Goal: Find specific page/section

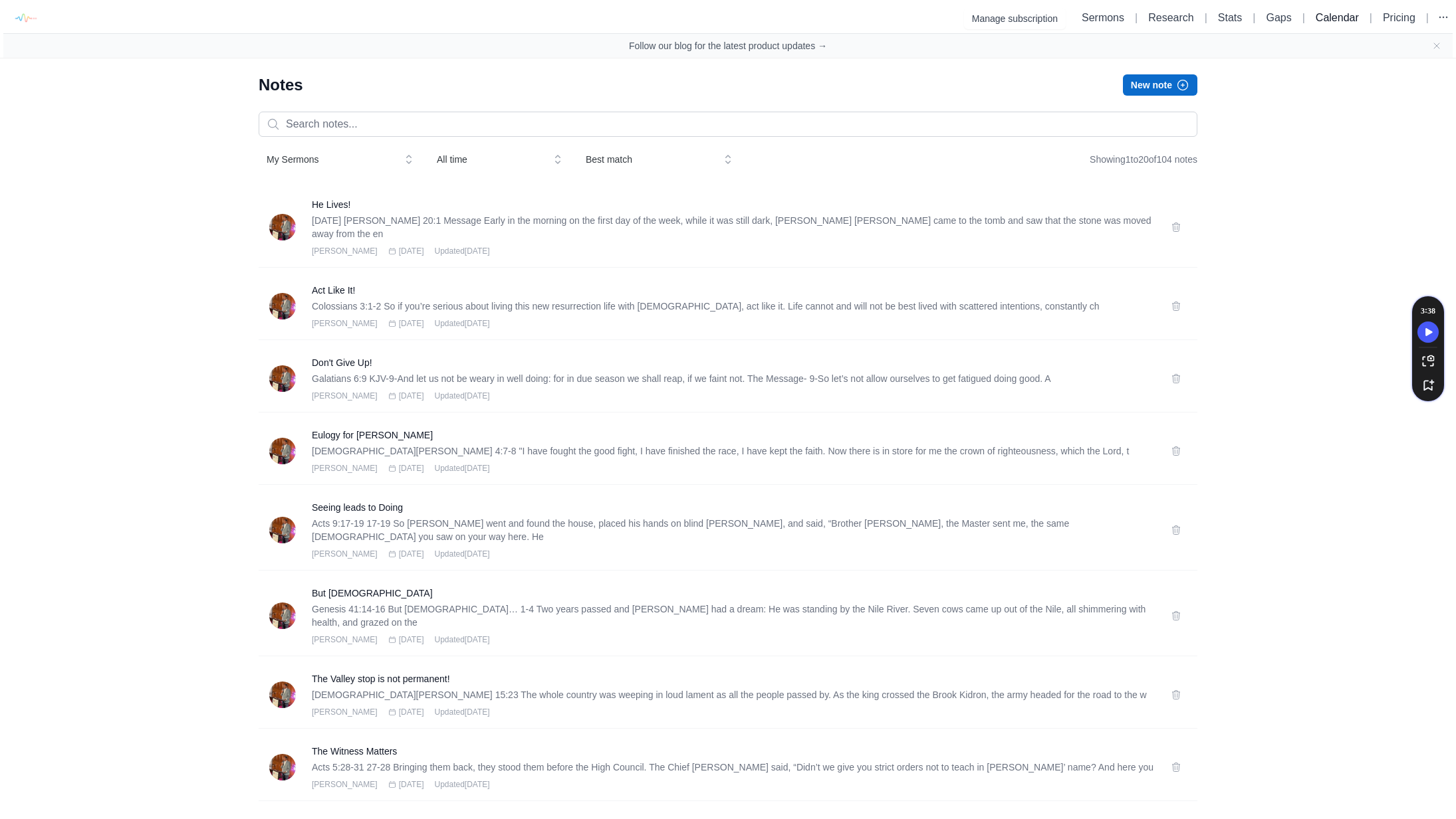
click at [1316, 16] on link "Calendar" at bounding box center [1337, 17] width 43 height 11
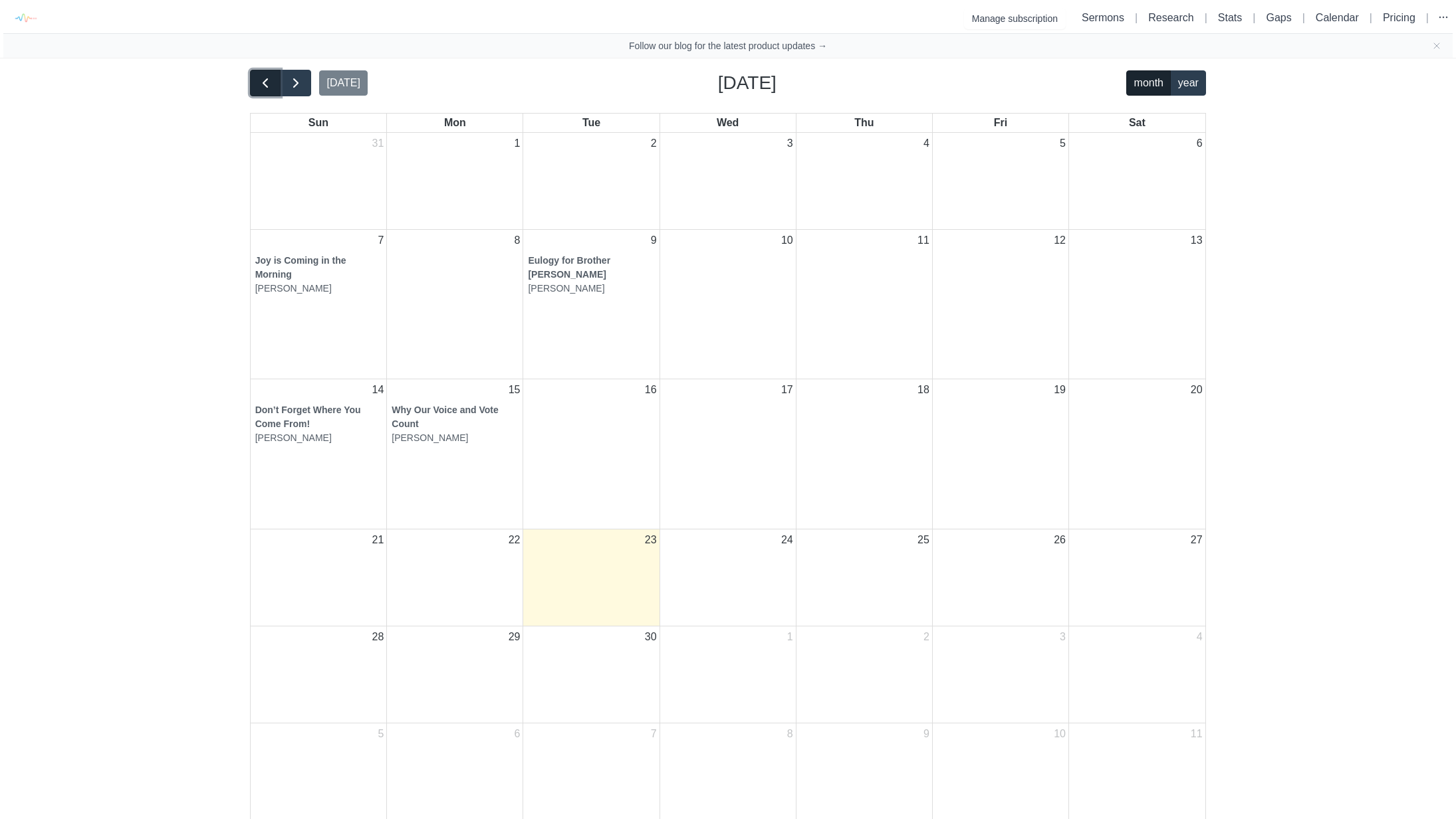
click at [270, 84] on span "button" at bounding box center [264, 83] width 16 height 16
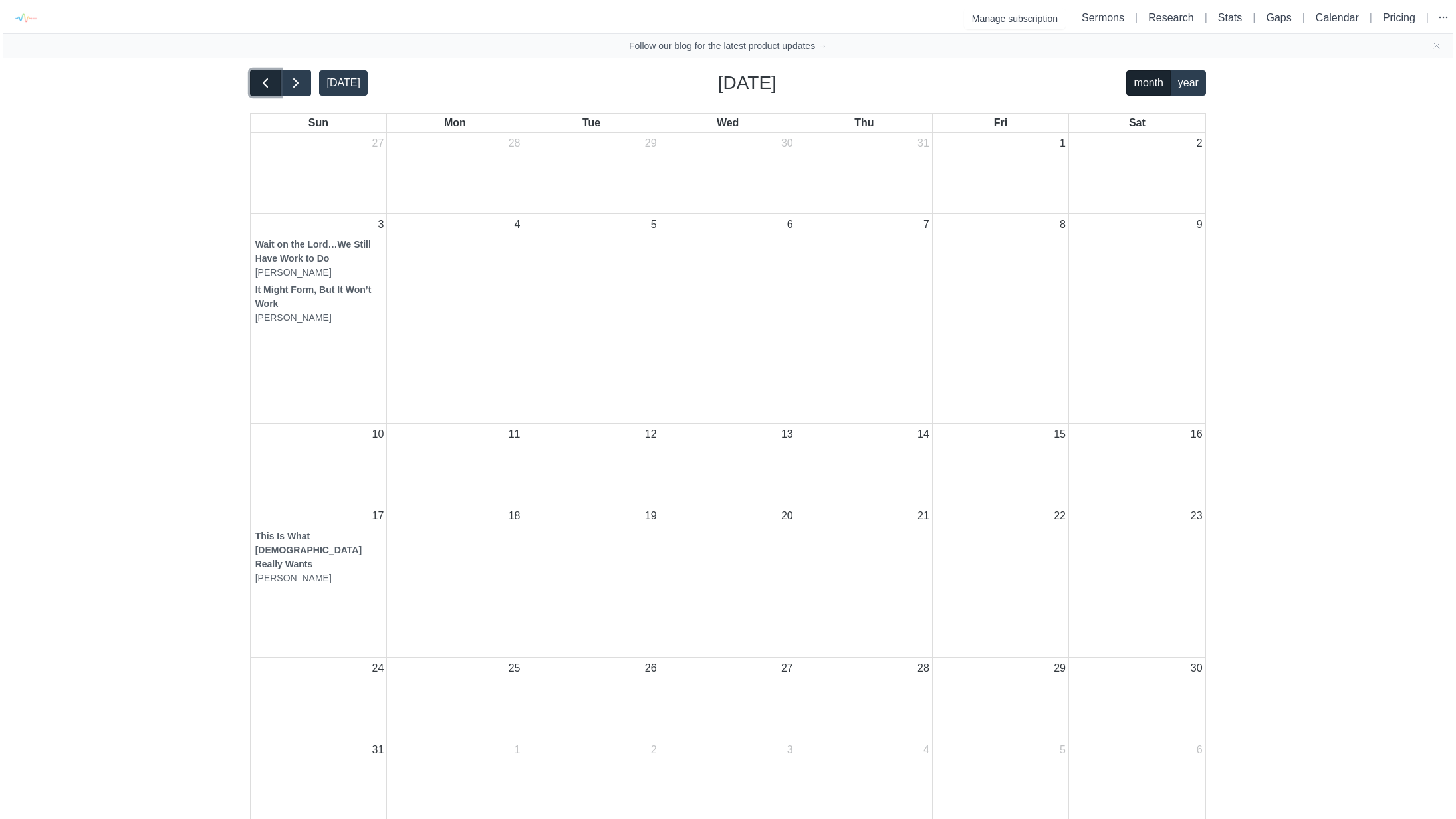
click at [269, 82] on span "button" at bounding box center [264, 83] width 16 height 16
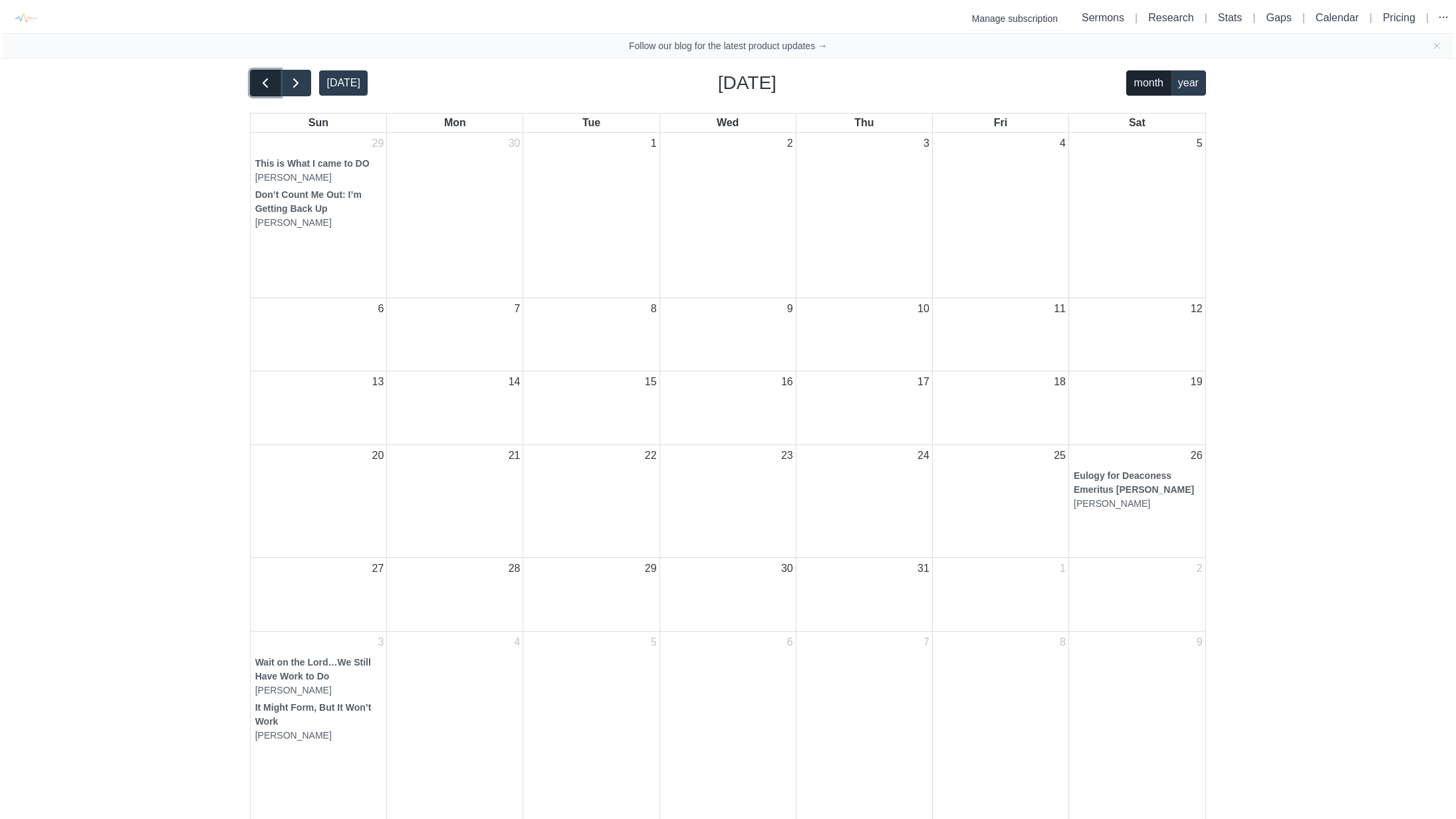
click at [261, 82] on span "button" at bounding box center [264, 83] width 16 height 16
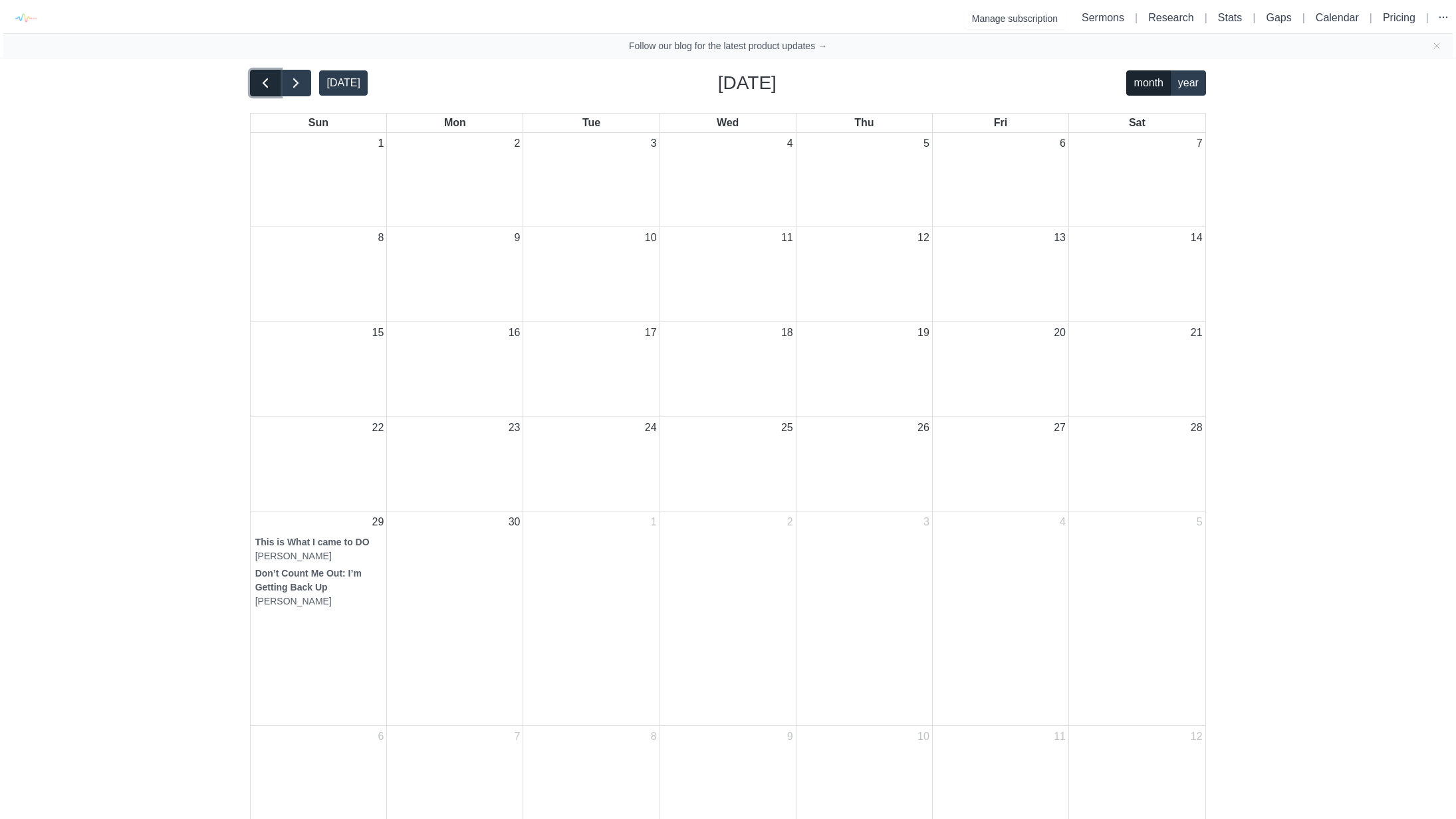
click at [261, 82] on span "button" at bounding box center [264, 83] width 16 height 16
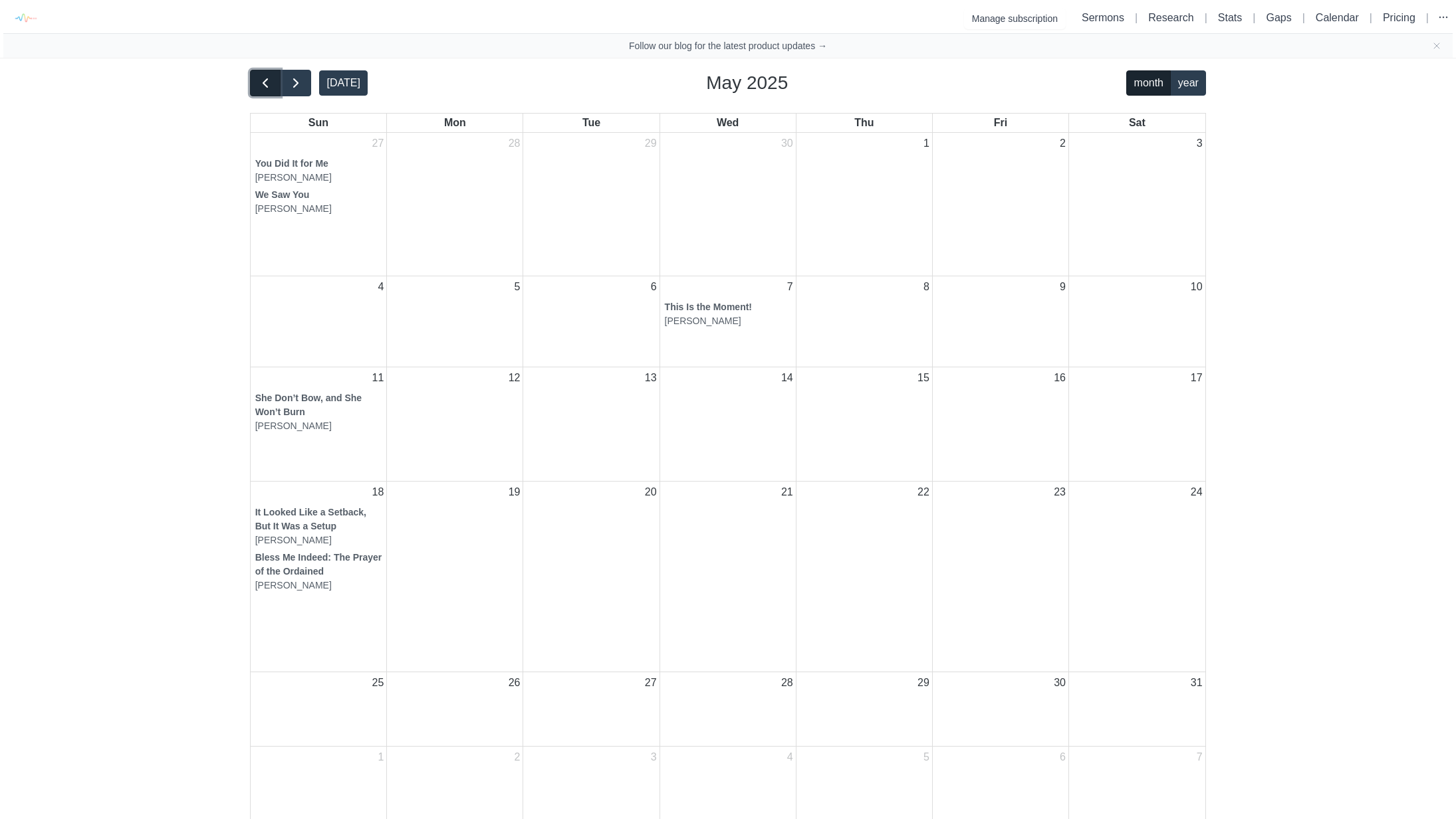
click at [261, 82] on span "button" at bounding box center [264, 83] width 16 height 16
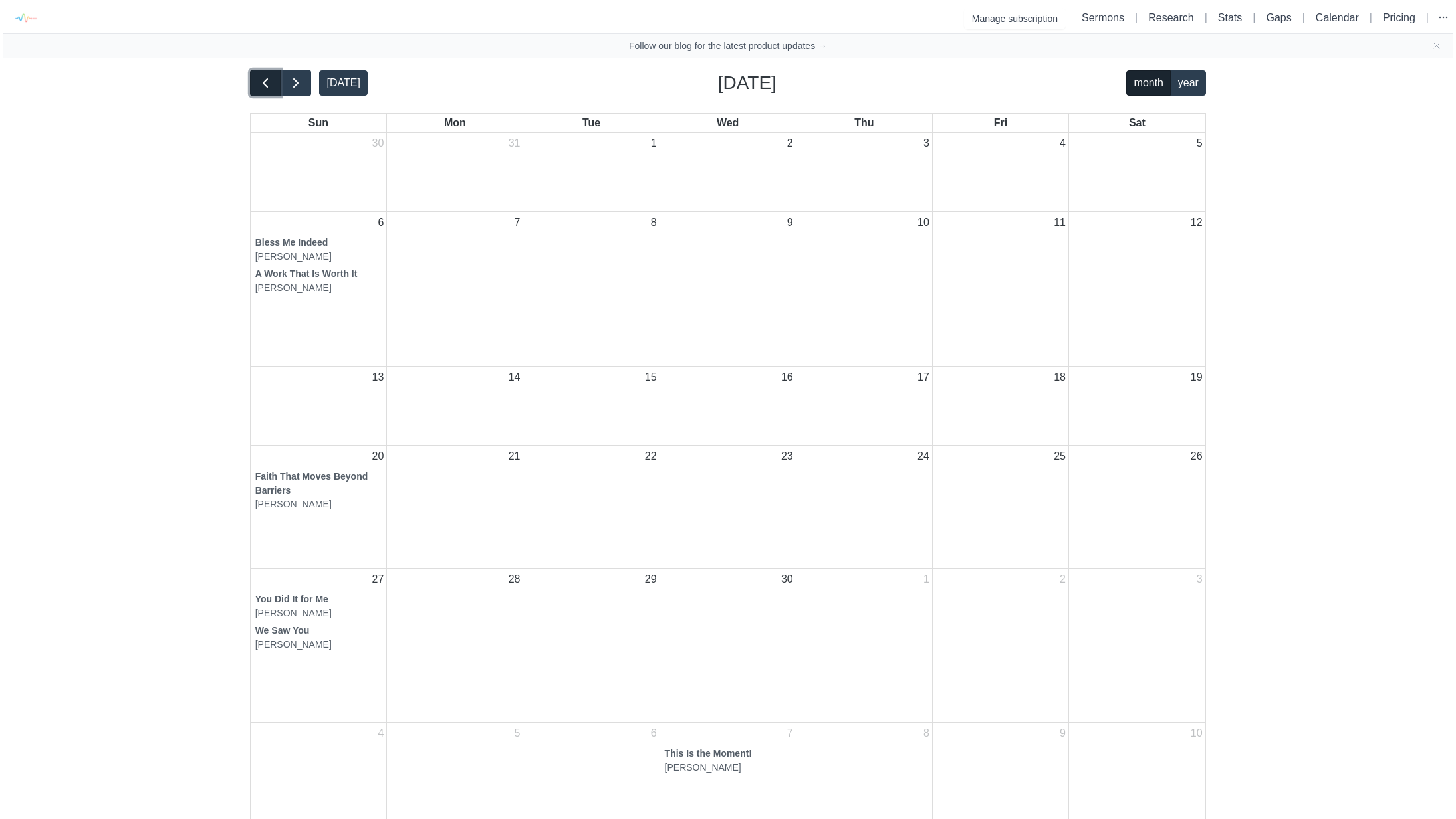
click at [261, 82] on span "button" at bounding box center [264, 83] width 16 height 16
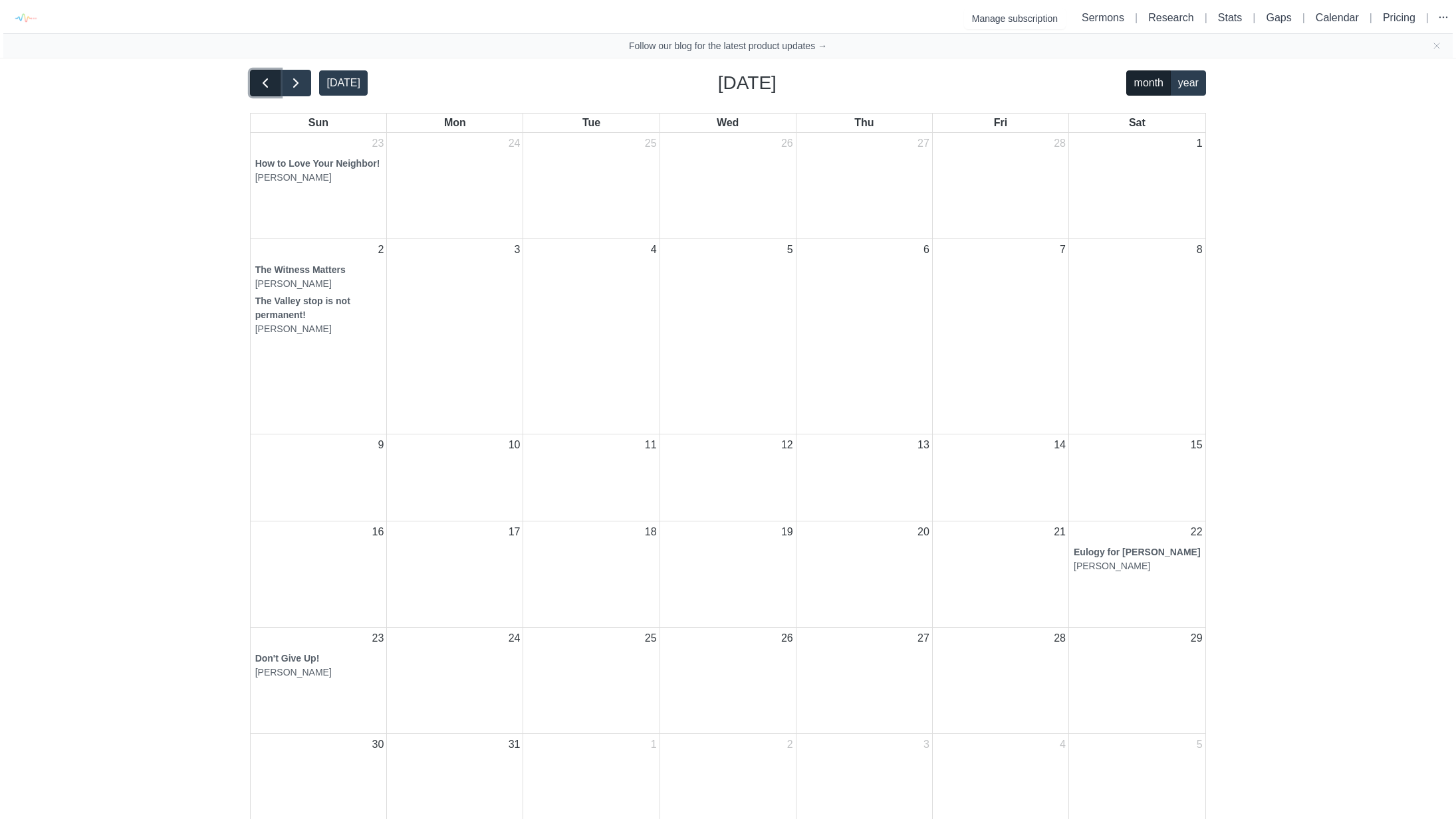
click at [261, 82] on span "button" at bounding box center [264, 83] width 16 height 16
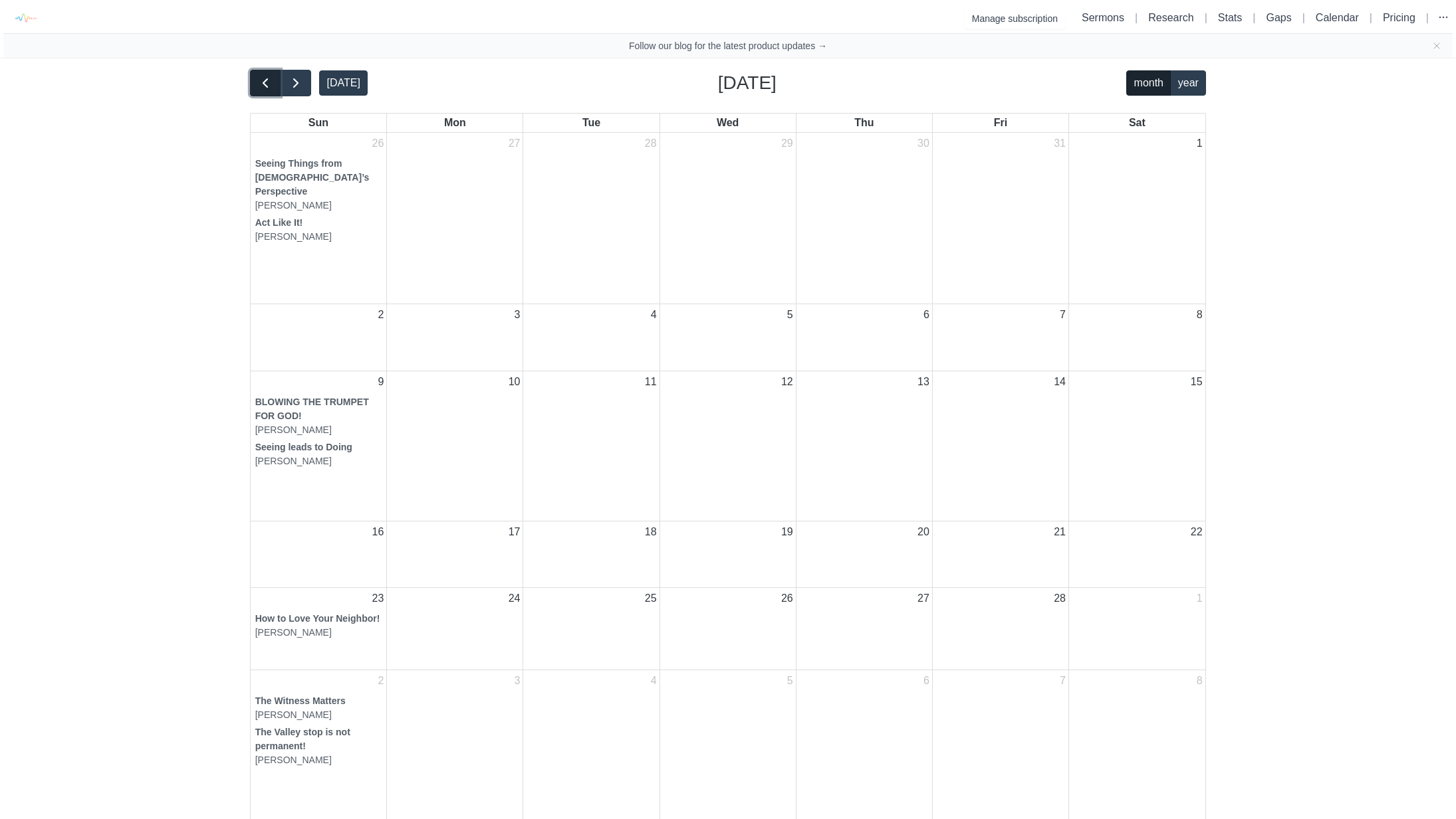
click at [261, 82] on span "button" at bounding box center [264, 83] width 16 height 16
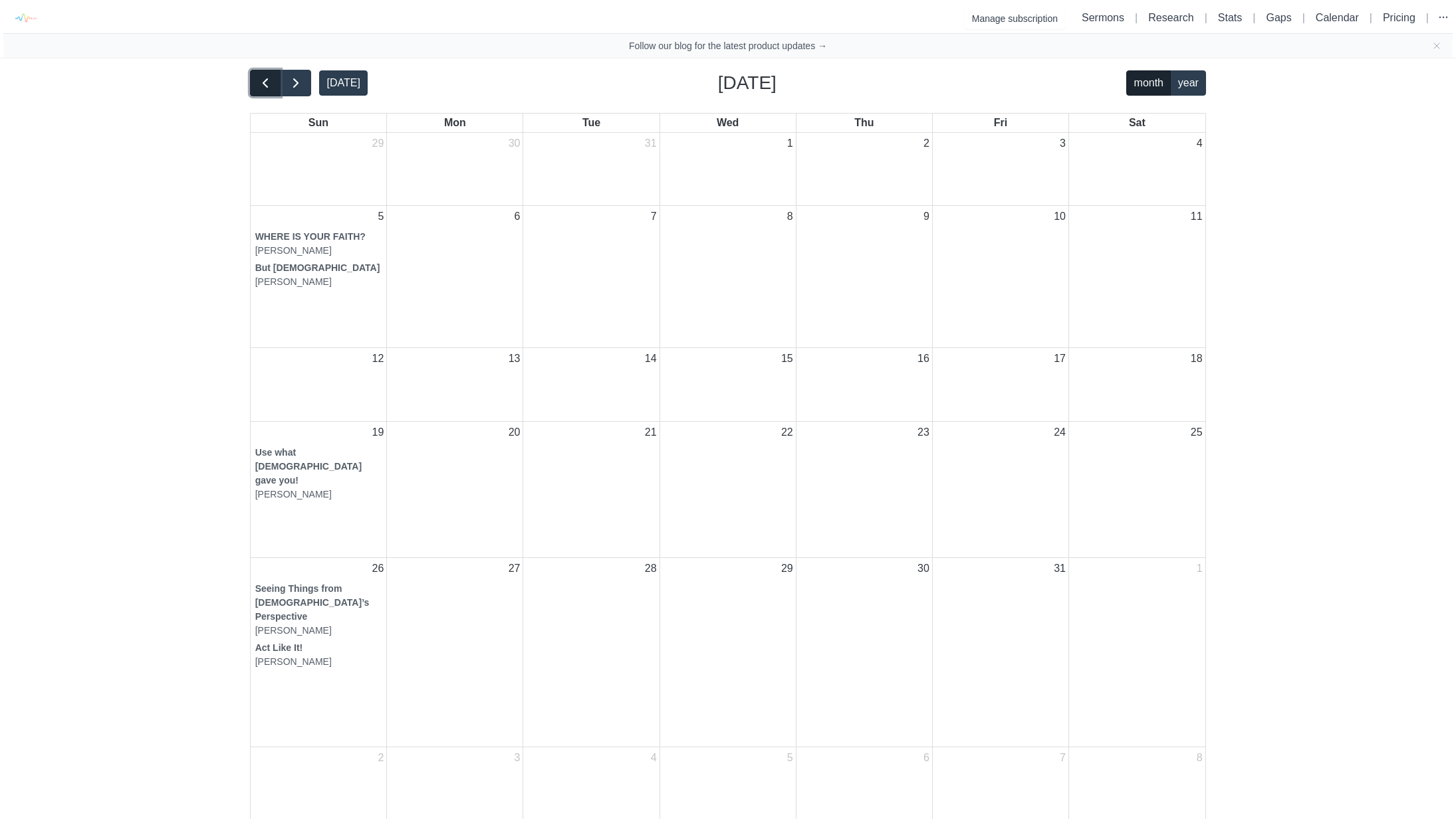
click at [269, 79] on span "button" at bounding box center [264, 83] width 16 height 16
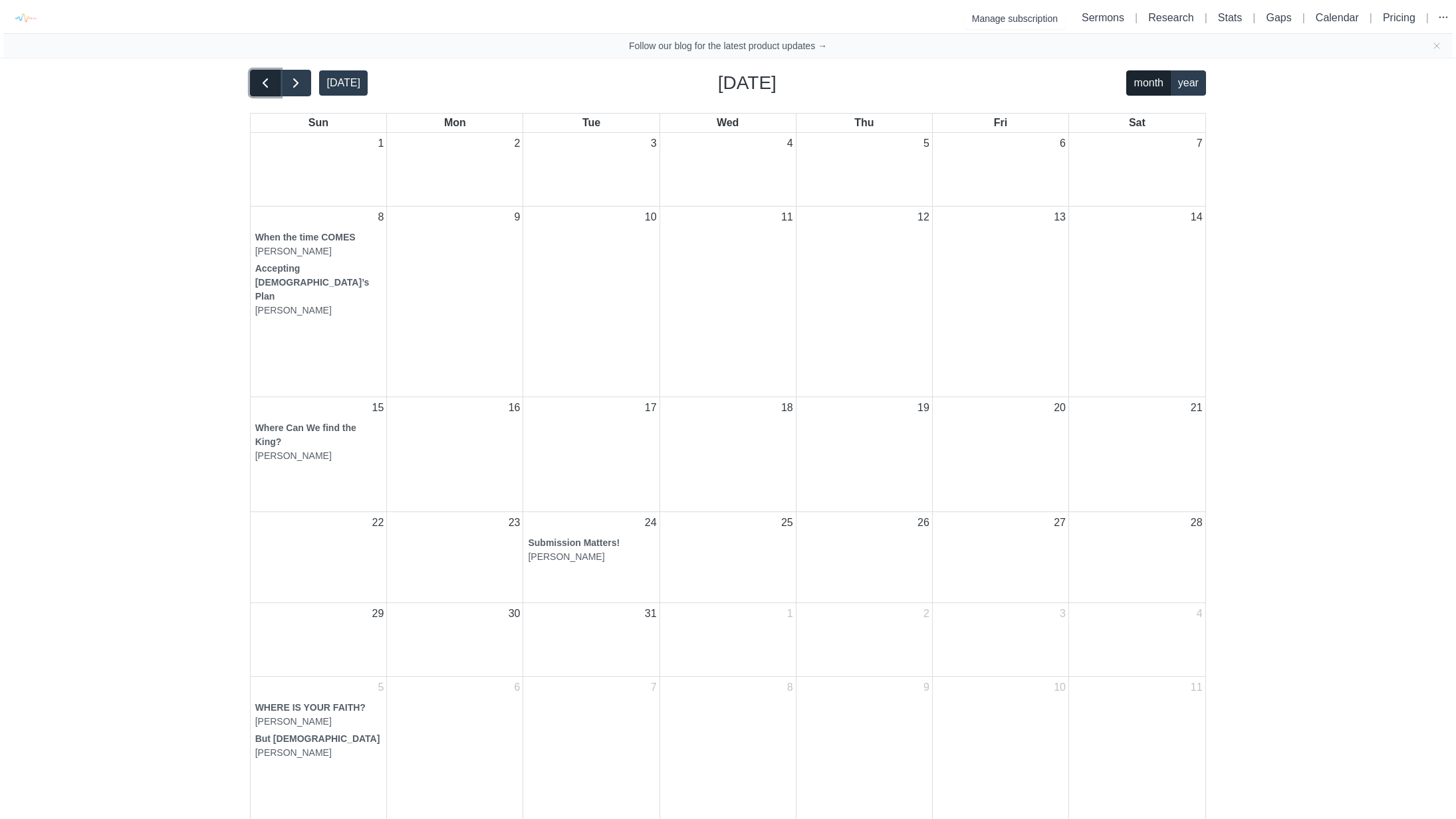
click at [269, 79] on span "button" at bounding box center [264, 83] width 16 height 16
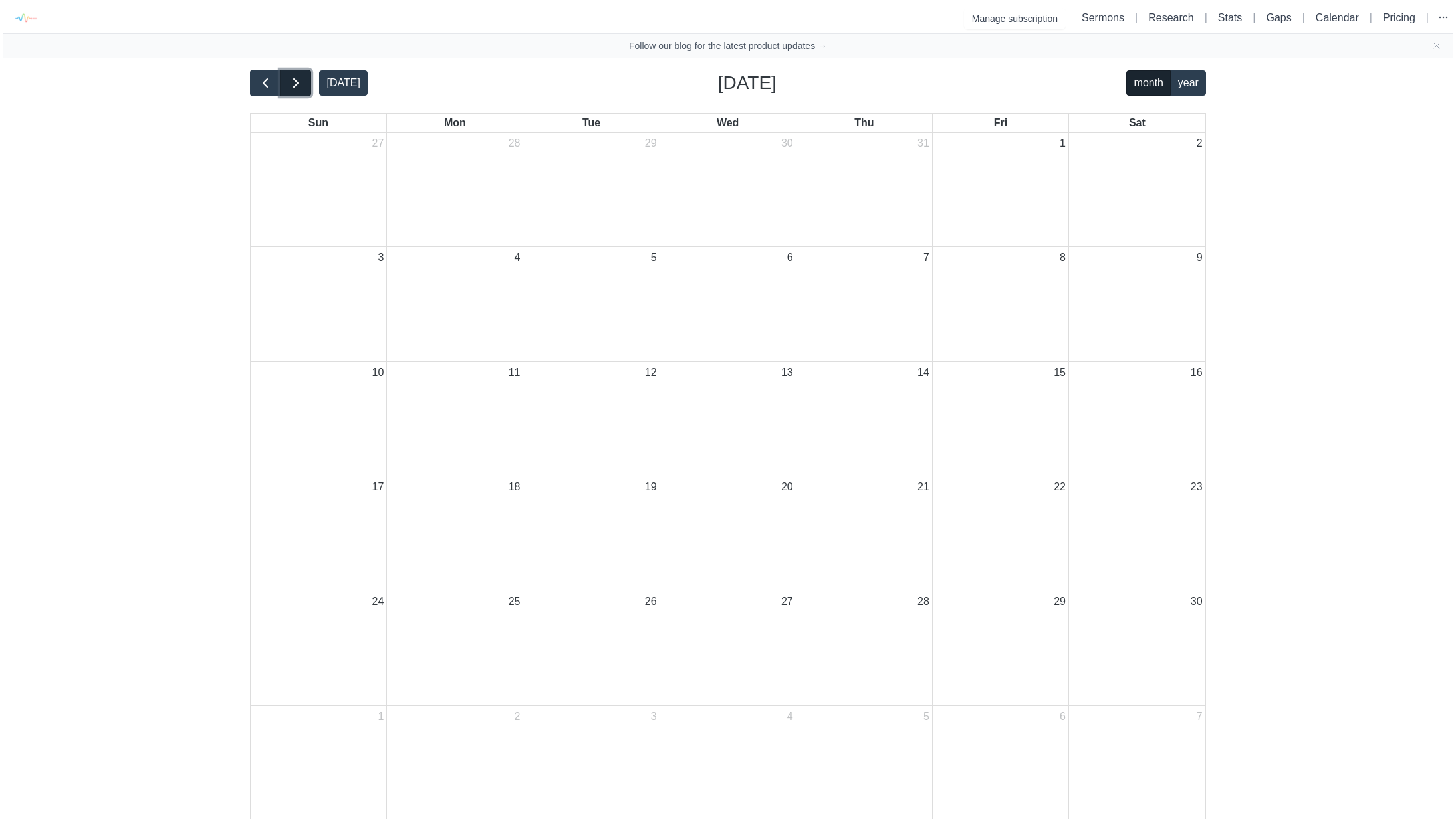
click at [300, 77] on span "button" at bounding box center [295, 83] width 16 height 16
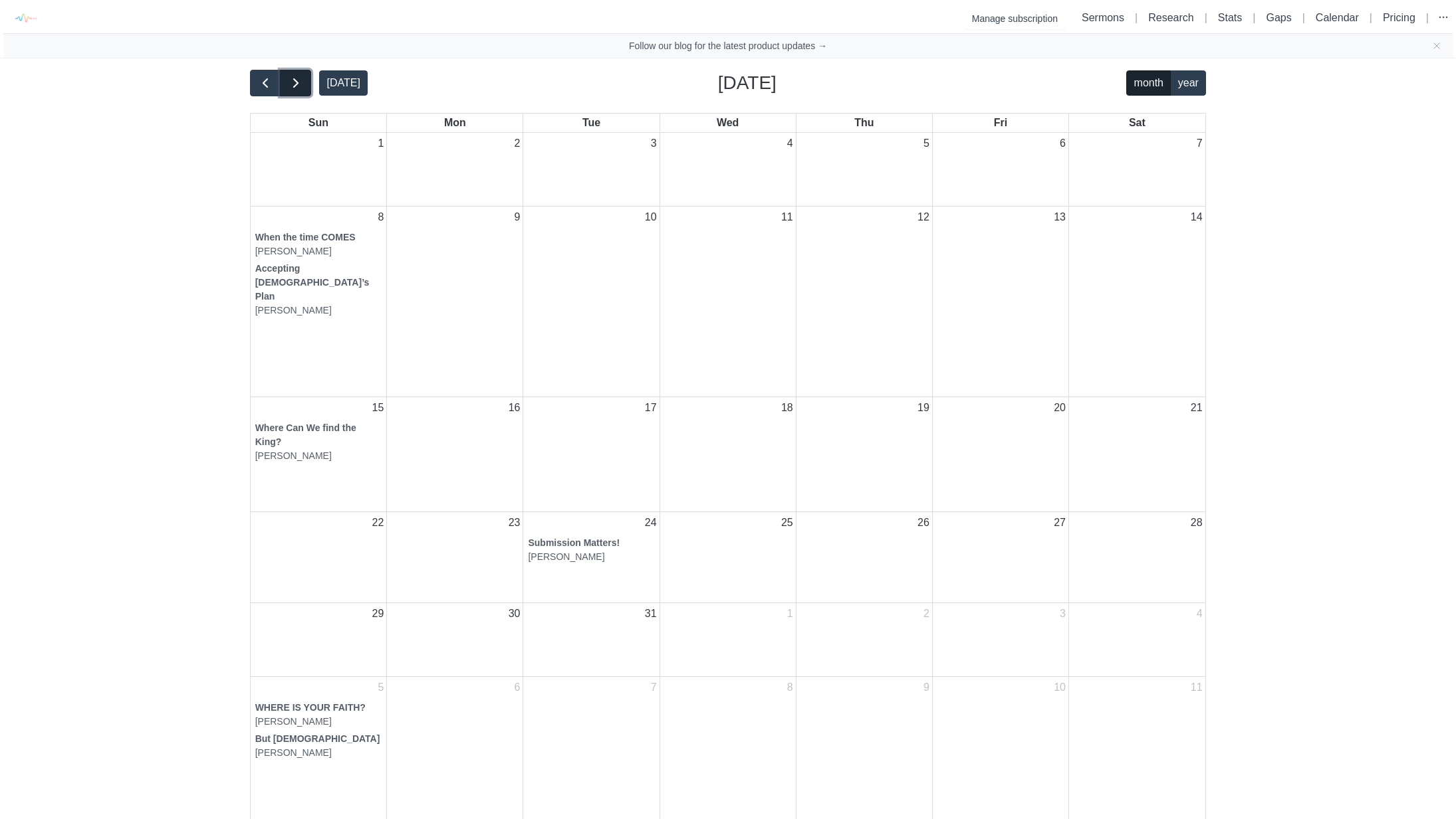
click at [300, 77] on span "button" at bounding box center [295, 83] width 16 height 16
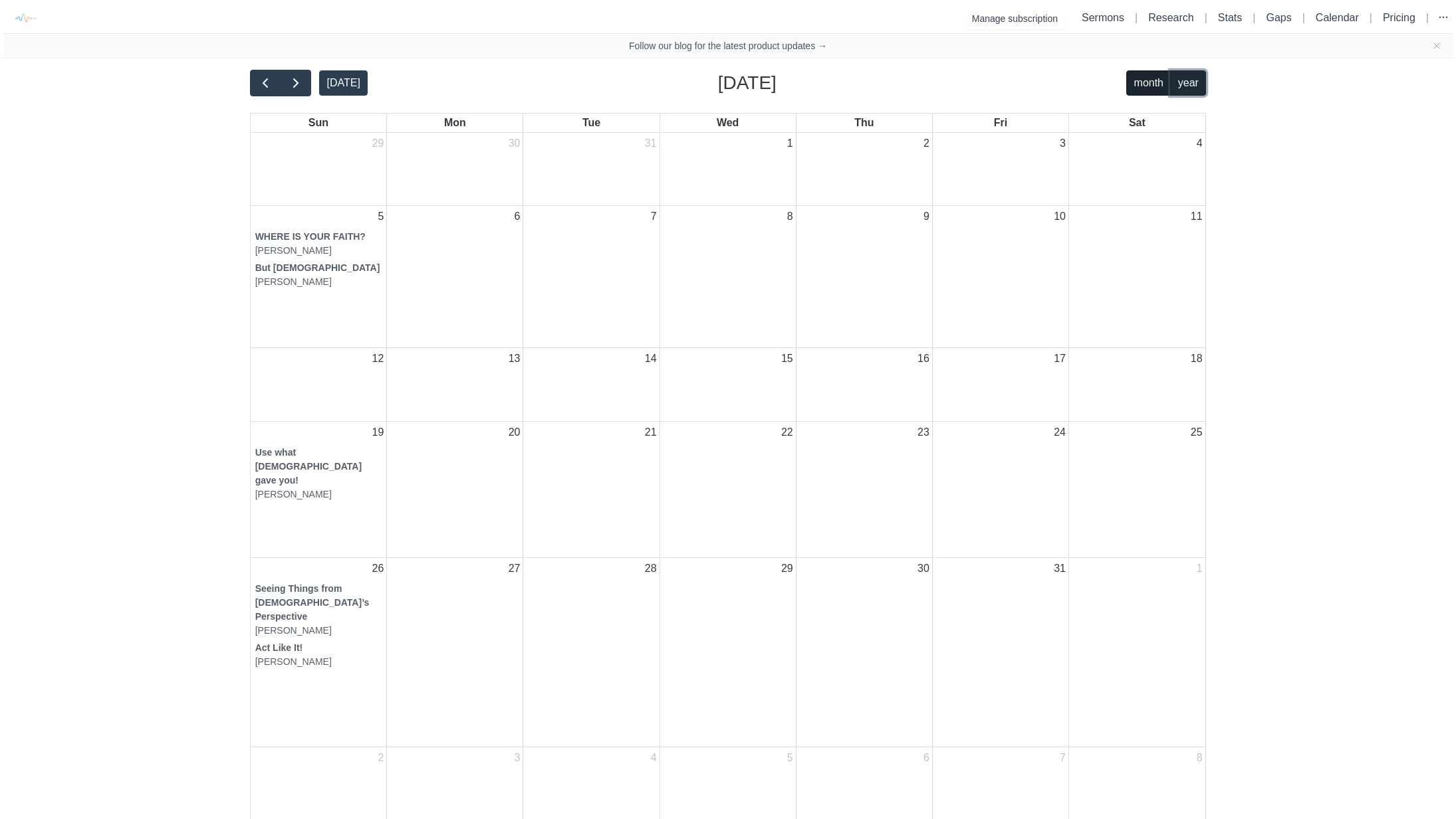
click at [1197, 78] on button "year" at bounding box center [1188, 84] width 36 height 26
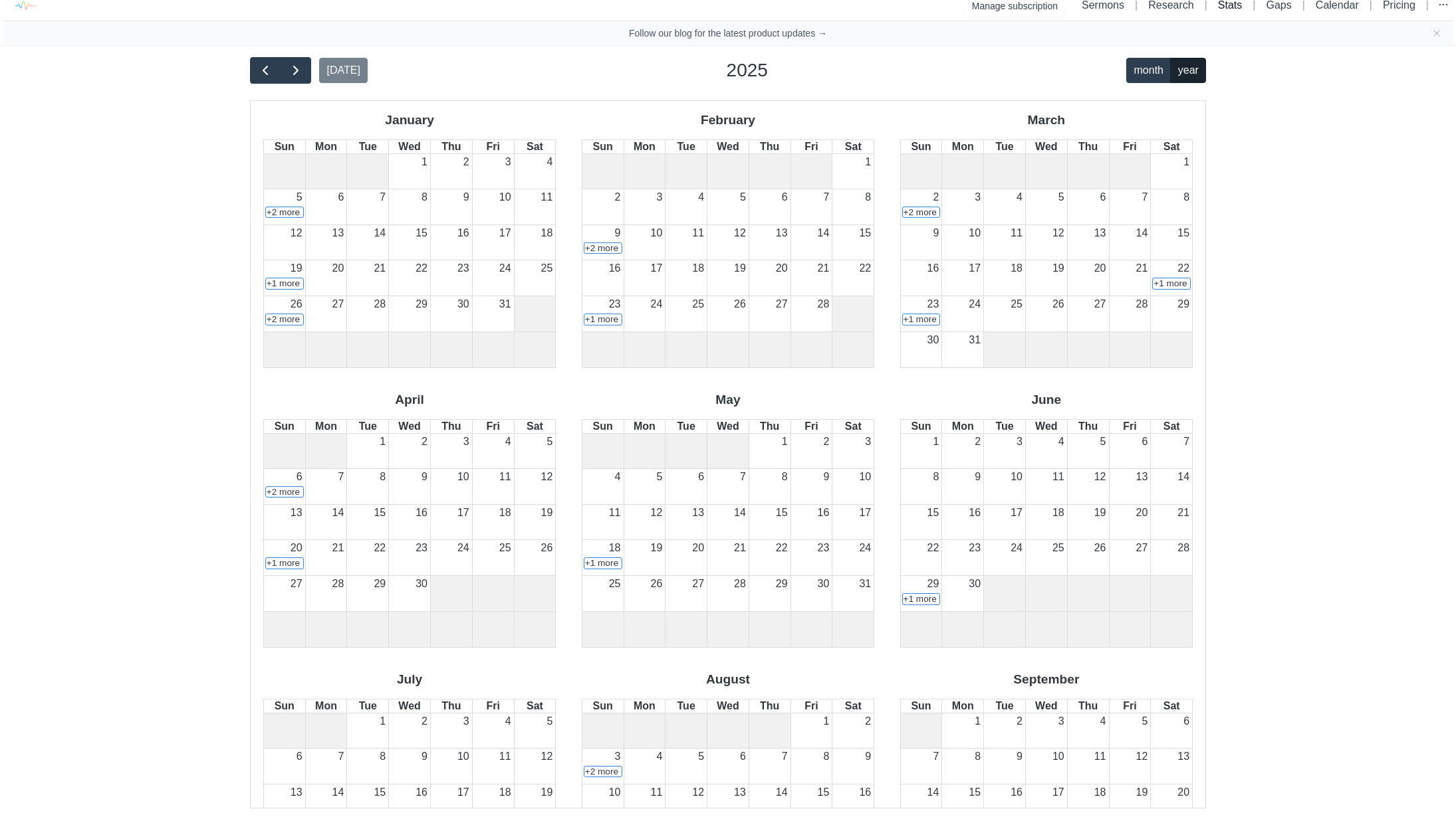
click at [1219, 5] on link "Stats" at bounding box center [1229, 5] width 24 height 11
